Goal: Transaction & Acquisition: Purchase product/service

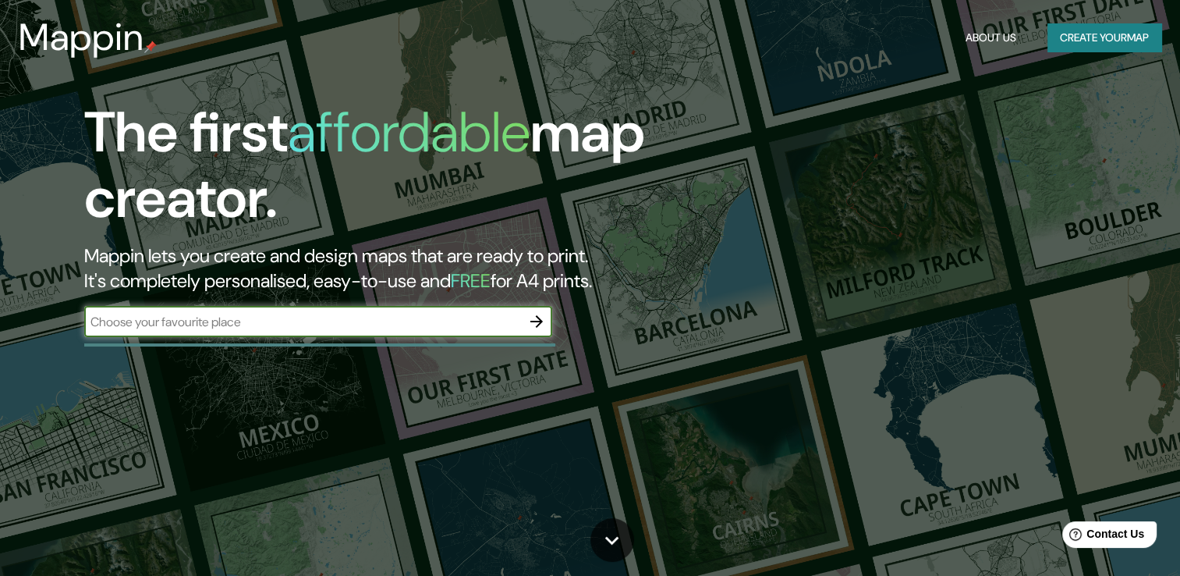
click at [318, 317] on input "text" at bounding box center [302, 322] width 437 height 18
type input "Huancayo"
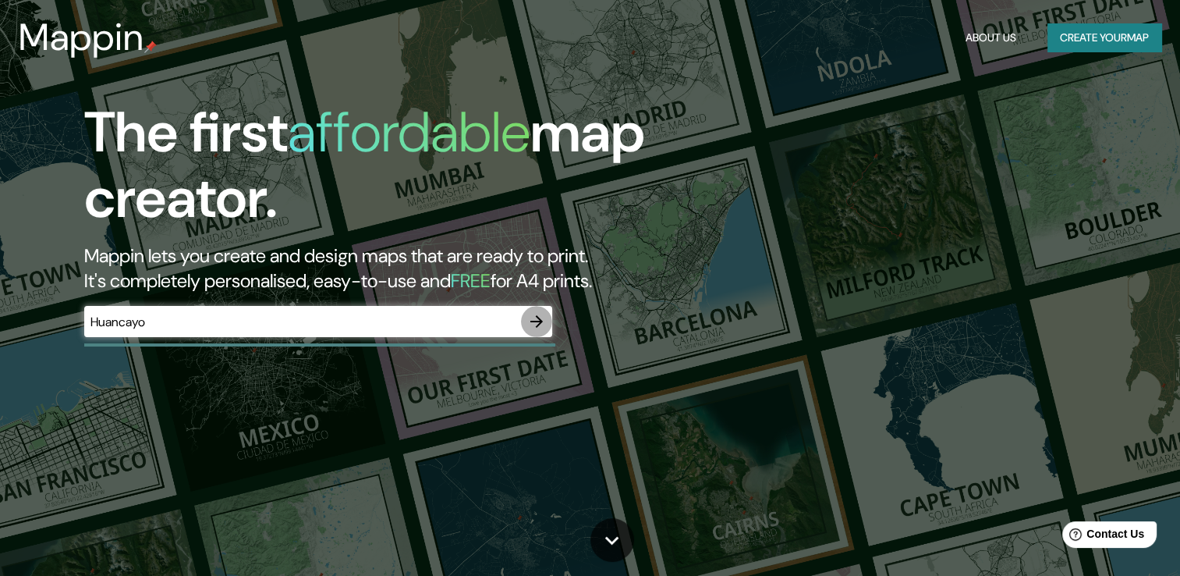
click at [534, 332] on button "button" at bounding box center [536, 321] width 31 height 31
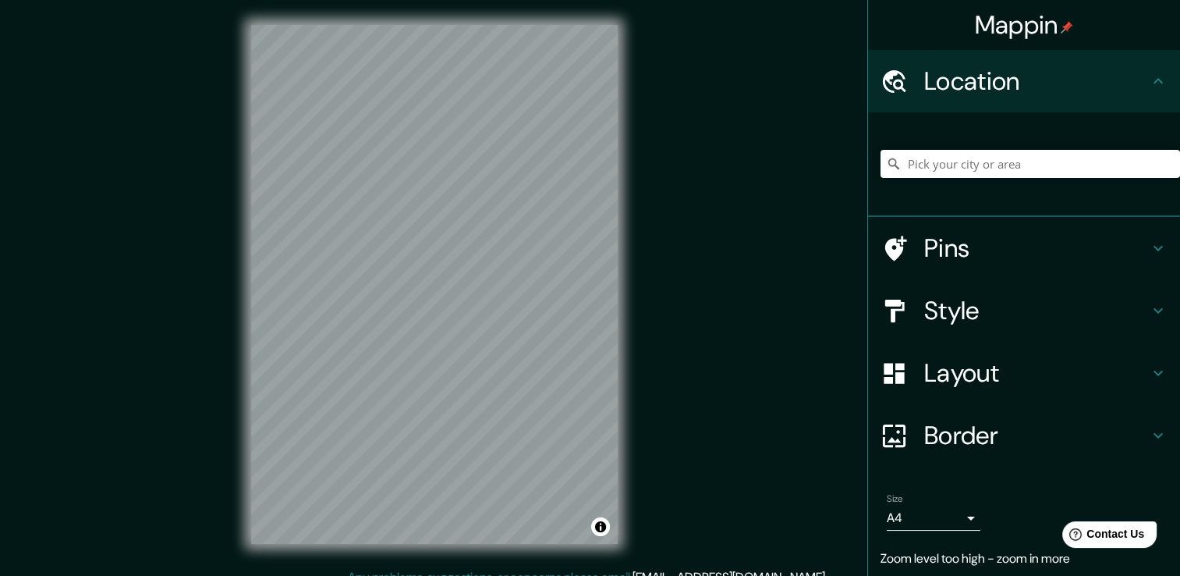
scroll to position [17, 0]
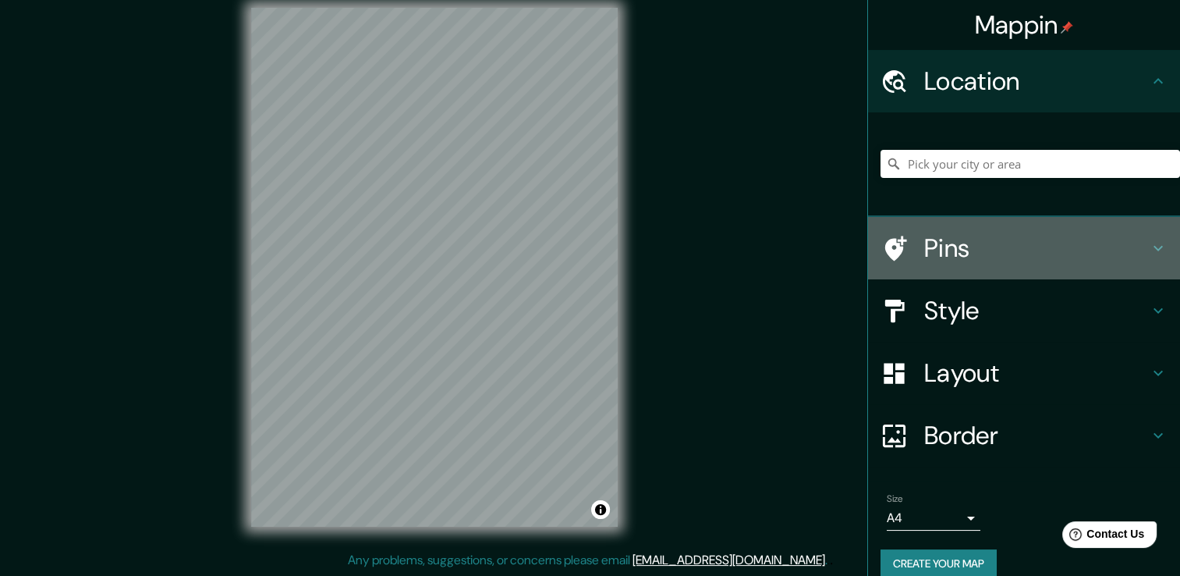
click at [973, 251] on h4 "Pins" at bounding box center [1036, 247] width 225 height 31
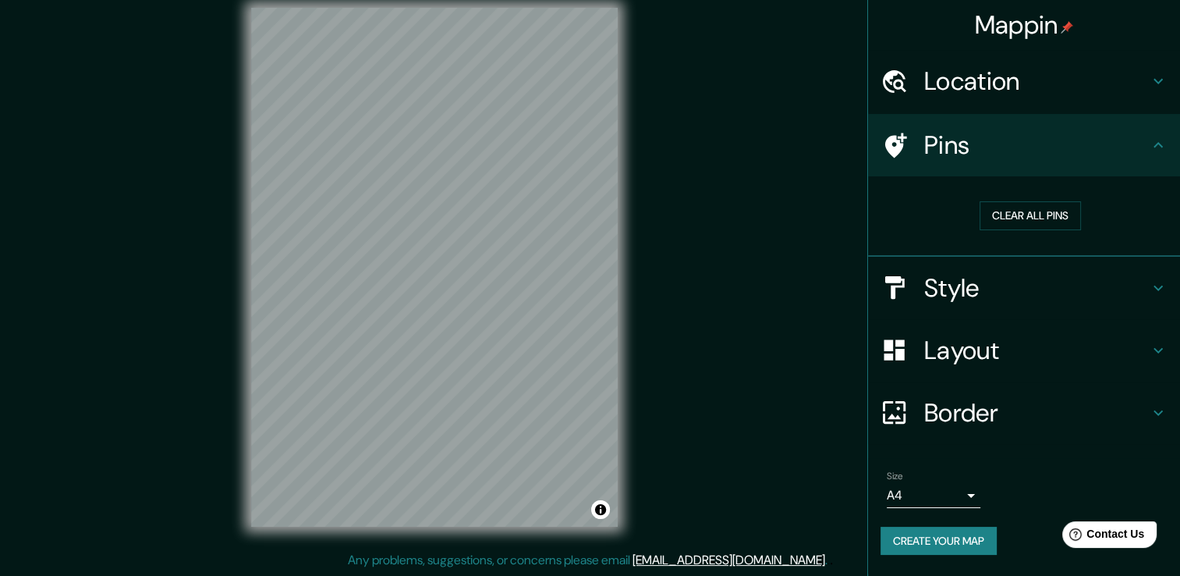
click at [967, 498] on body "Mappin Location Pins Clear all pins Style Layout Border Choose a border. Hint :…" at bounding box center [590, 271] width 1180 height 576
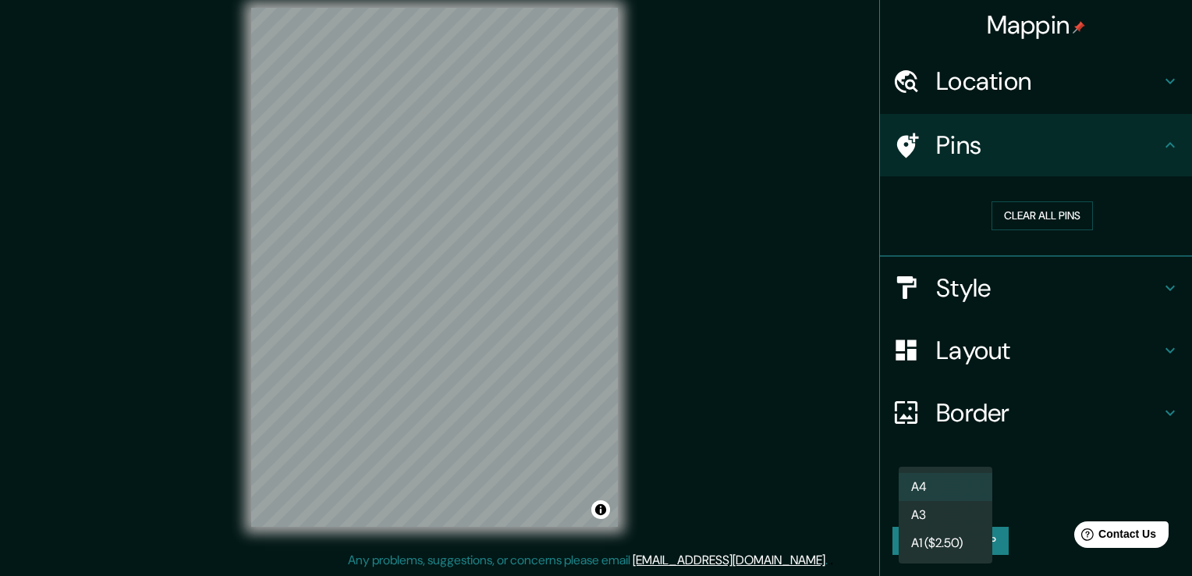
click at [937, 485] on li "A4" at bounding box center [946, 487] width 94 height 28
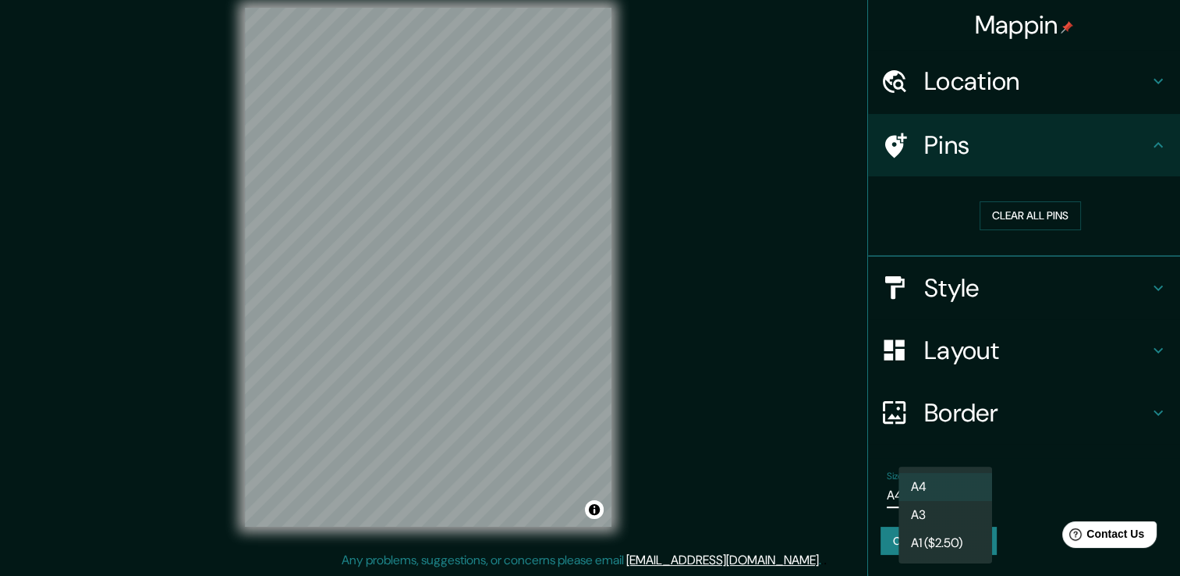
drag, startPoint x: 937, startPoint y: 485, endPoint x: 937, endPoint y: 496, distance: 10.9
click at [937, 488] on body "Mappin Location Pins Clear all pins Style Layout Border Choose a border. Hint :…" at bounding box center [590, 271] width 1180 height 576
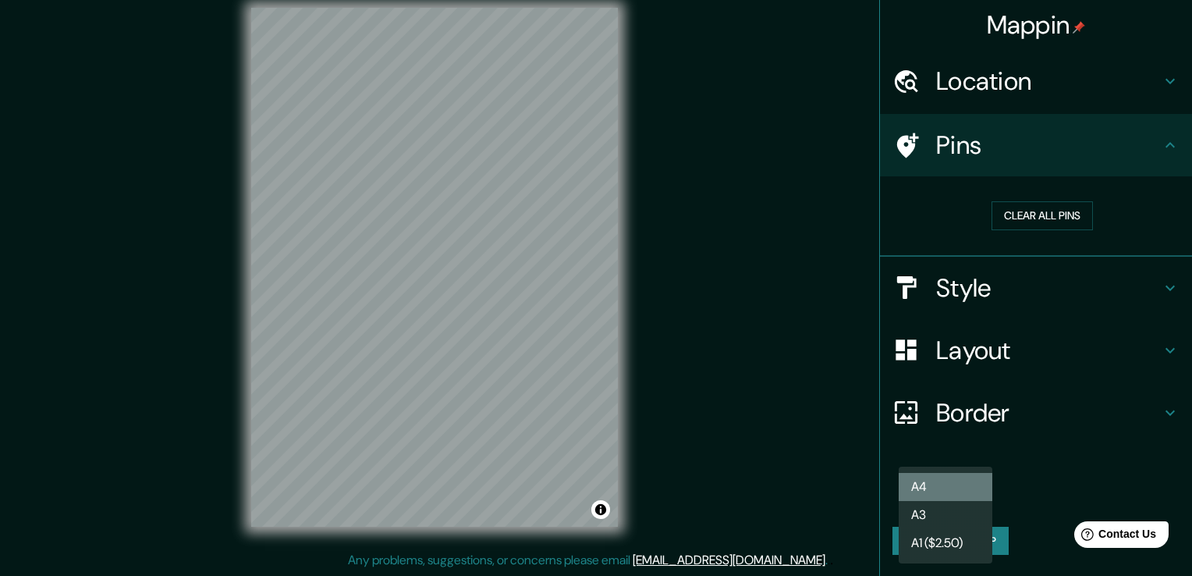
click at [937, 498] on li "A4" at bounding box center [946, 487] width 94 height 28
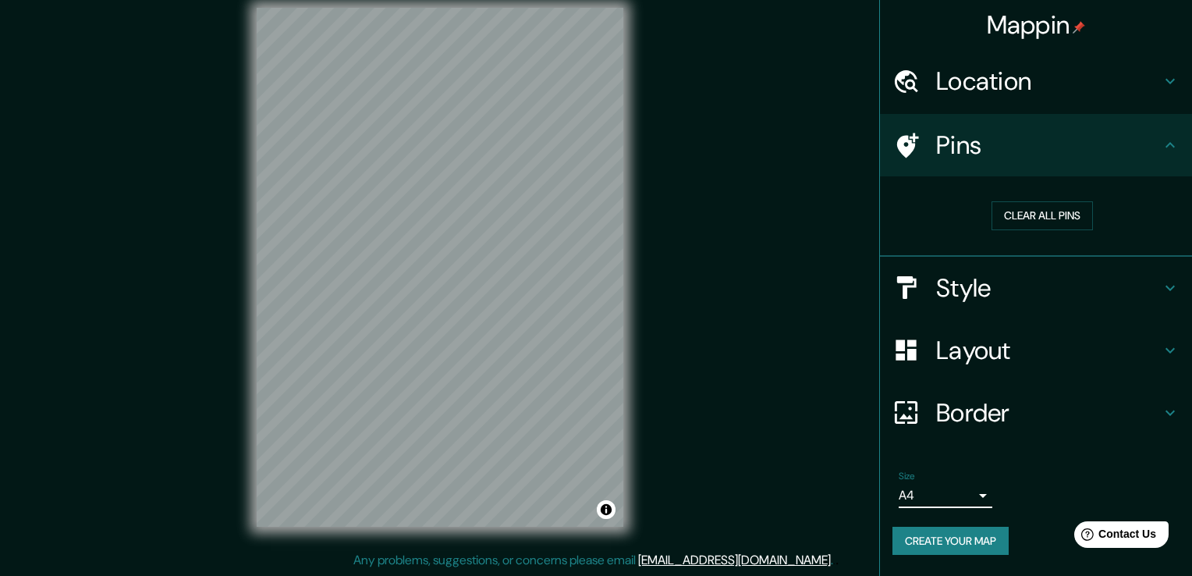
click at [936, 498] on body "Mappin Location Pins Clear all pins Style Layout Border Choose a border. Hint :…" at bounding box center [596, 271] width 1192 height 576
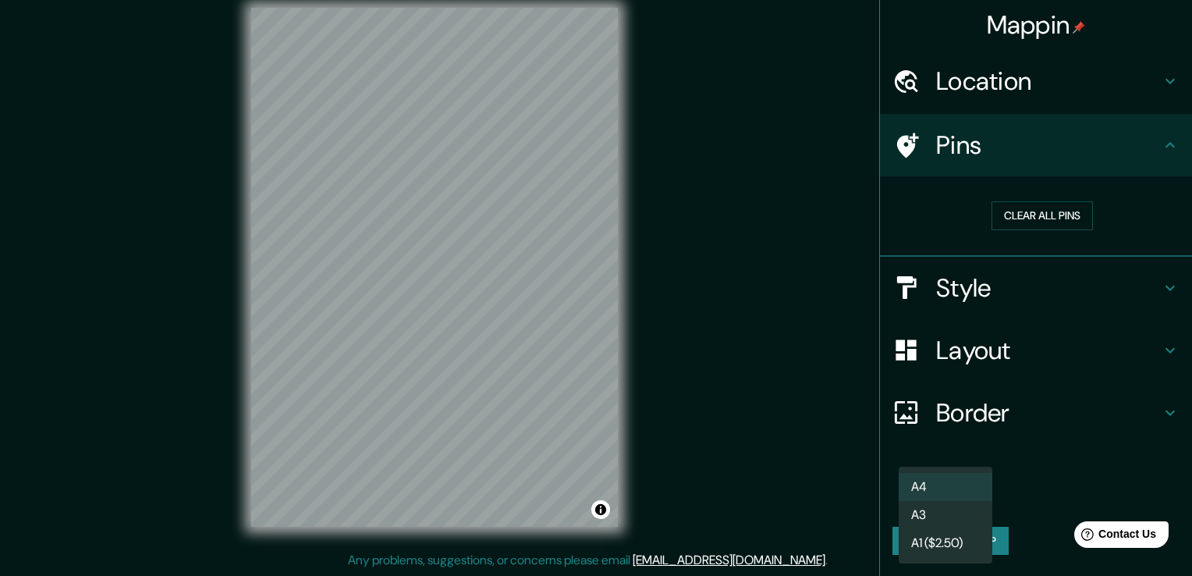
click at [936, 512] on li "A3" at bounding box center [946, 515] width 94 height 28
type input "a4"
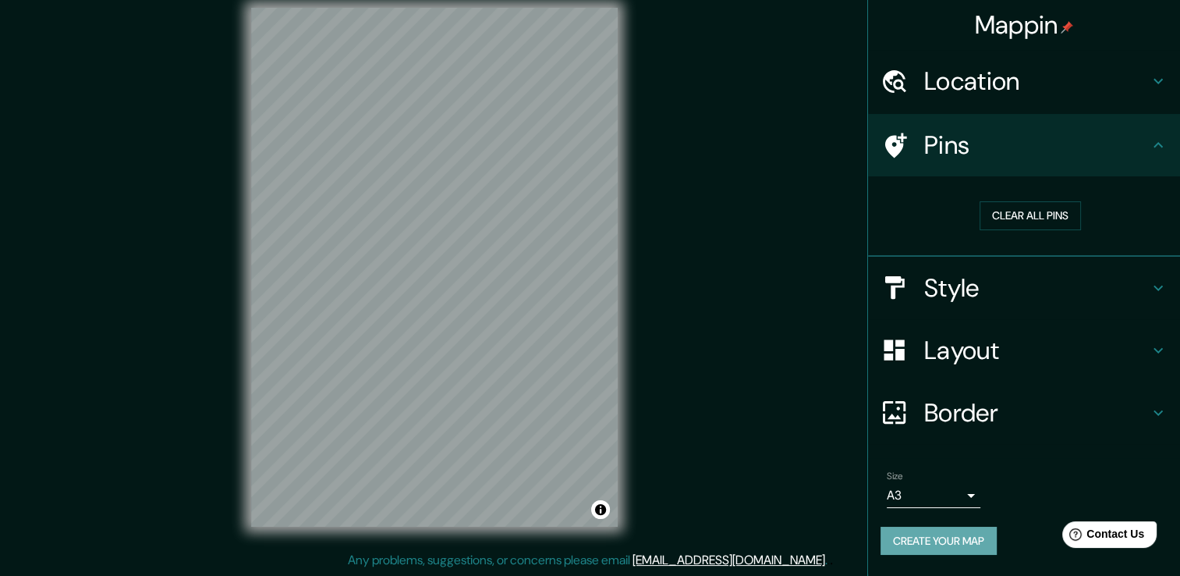
click at [936, 534] on button "Create your map" at bounding box center [939, 541] width 116 height 29
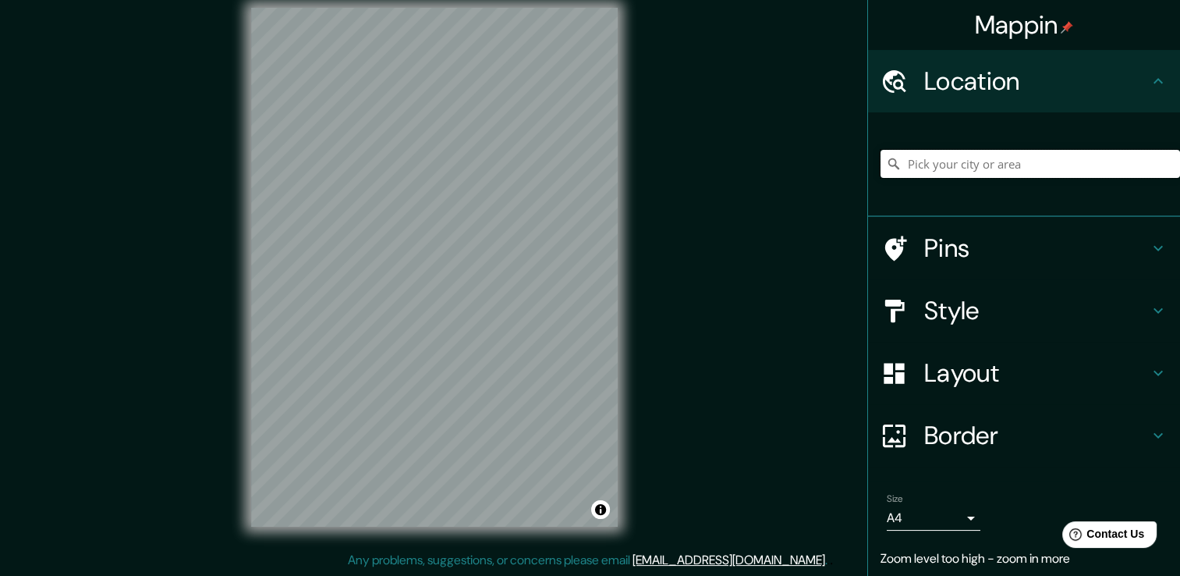
click at [1051, 158] on input "Pick your city or area" at bounding box center [1031, 164] width 300 height 28
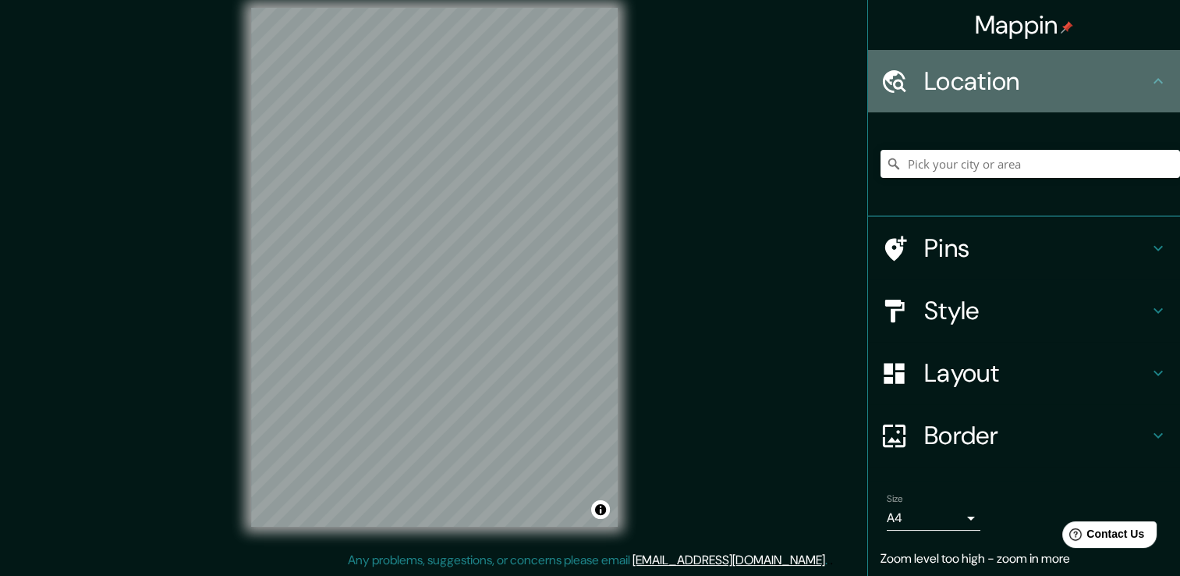
click at [1073, 54] on div "Location" at bounding box center [1024, 81] width 312 height 62
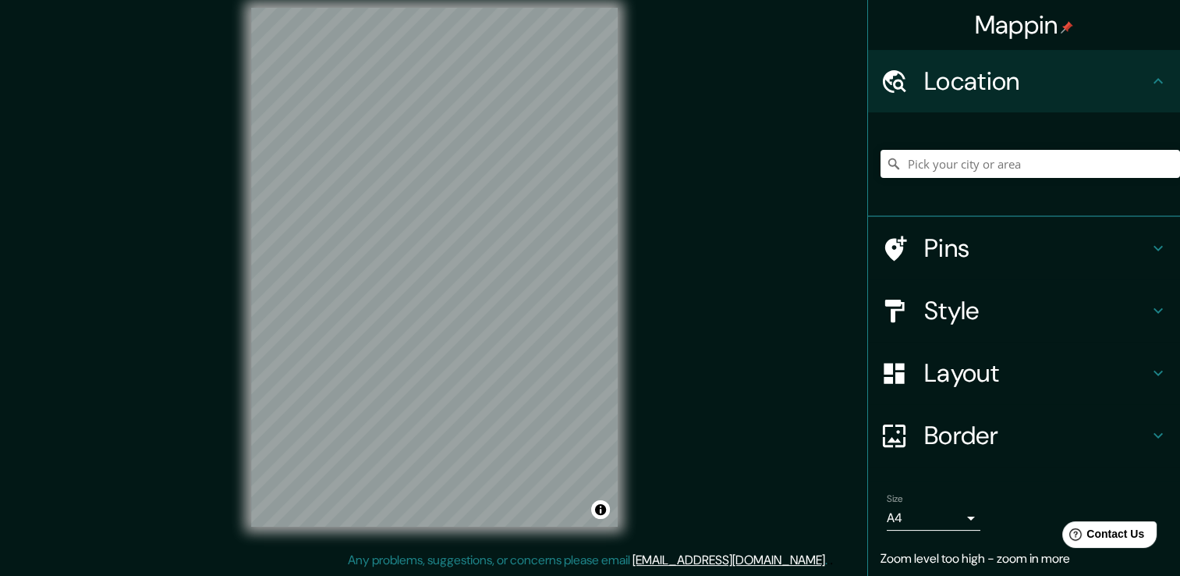
click at [1064, 77] on h4 "Location" at bounding box center [1036, 81] width 225 height 31
click at [1042, 166] on input "Pick your city or area" at bounding box center [1031, 164] width 300 height 28
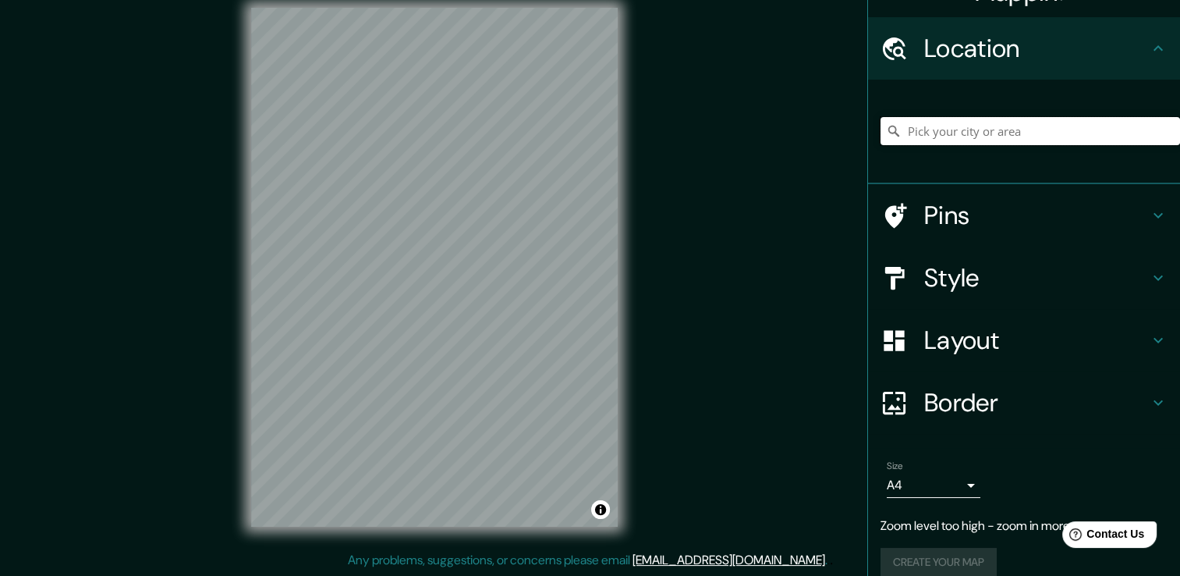
scroll to position [51, 0]
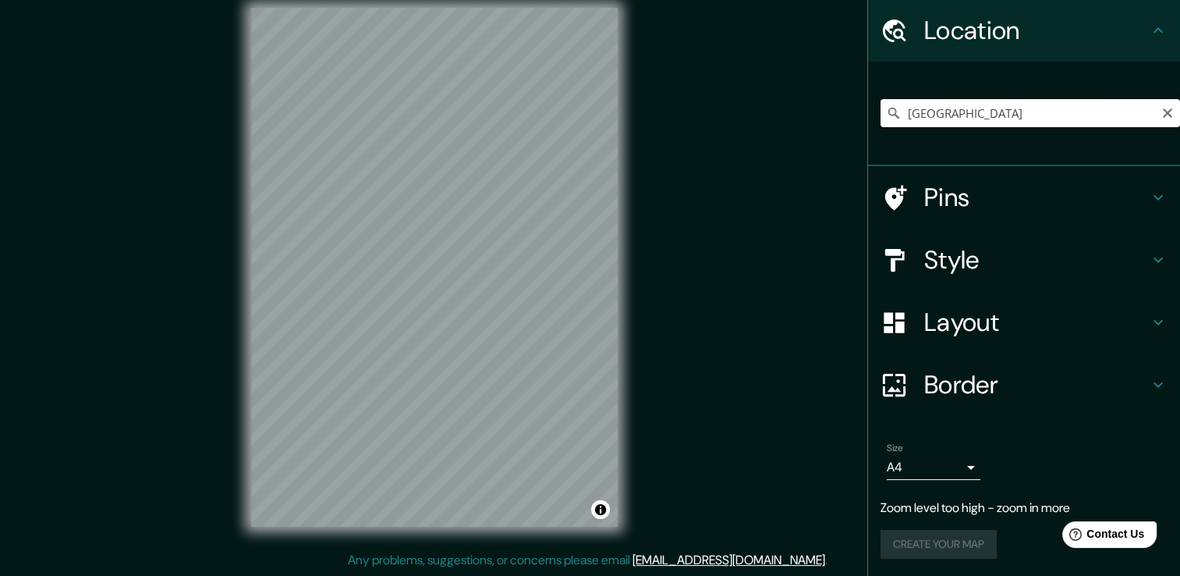
click at [939, 114] on input "Peru" at bounding box center [1031, 113] width 300 height 28
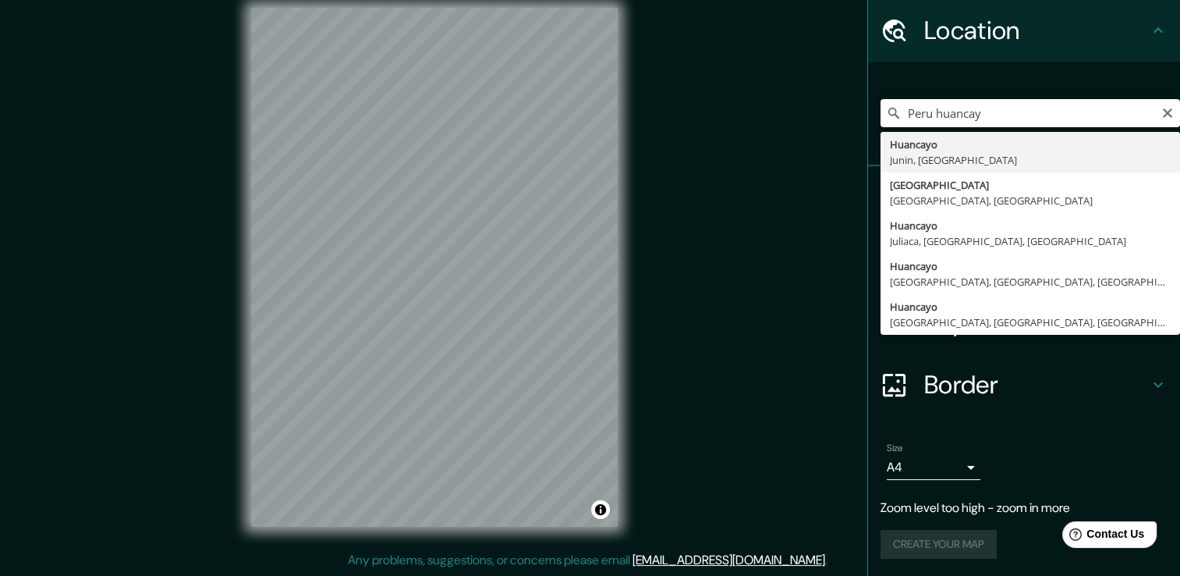
type input "Huancayo, Junin, Peru"
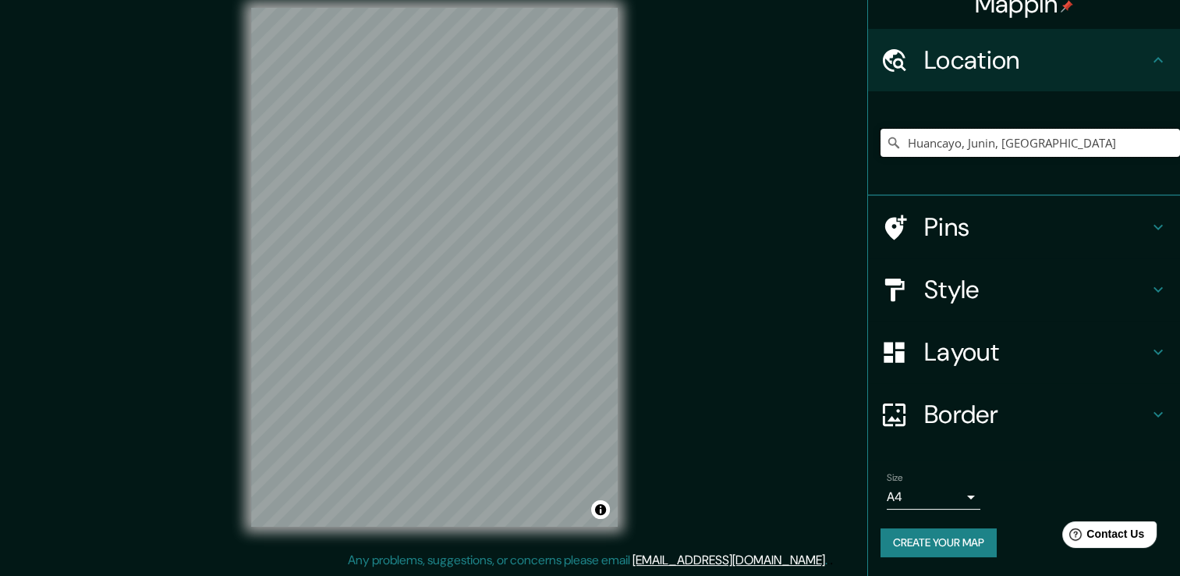
scroll to position [20, 0]
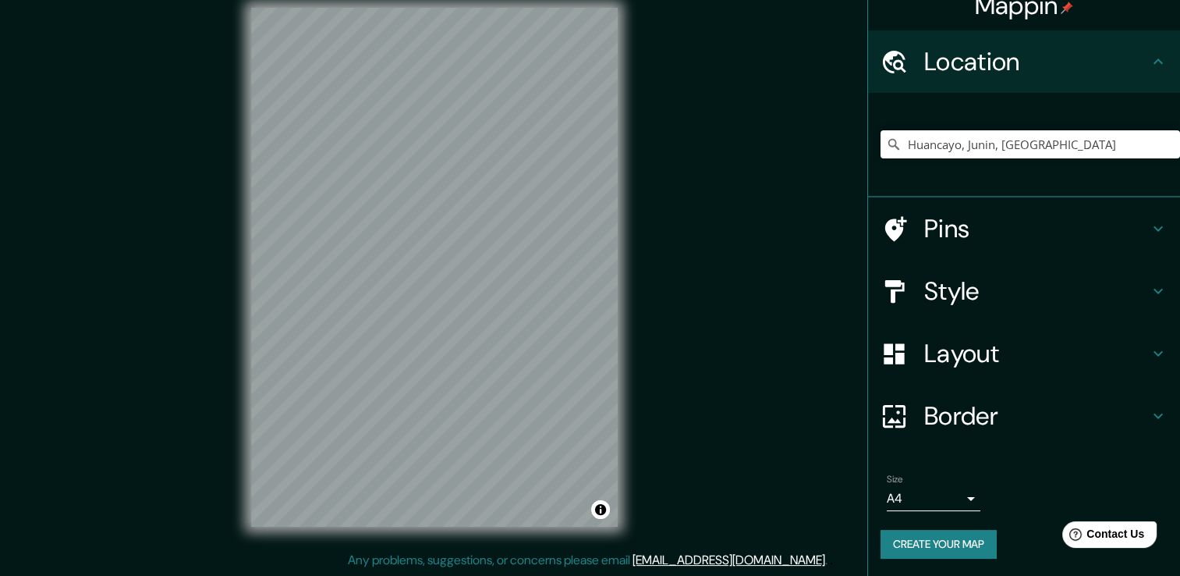
click at [231, 113] on div "© Mapbox © OpenStreetMap Improve this map" at bounding box center [434, 267] width 417 height 568
click at [923, 513] on div "Size A4 single" at bounding box center [1024, 492] width 287 height 50
click at [930, 502] on body "Mappin Location Huancayo, Junin, Peru Pins Style Layout Border Choose a border.…" at bounding box center [590, 271] width 1180 height 576
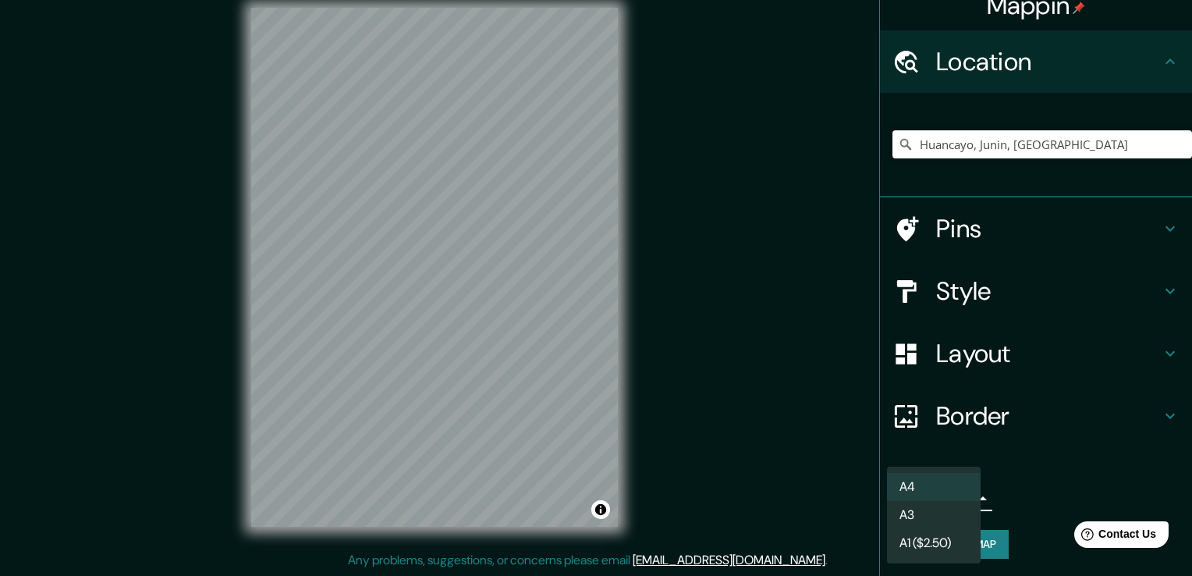
click at [926, 516] on li "A3" at bounding box center [934, 515] width 94 height 28
